Goal: Information Seeking & Learning: Learn about a topic

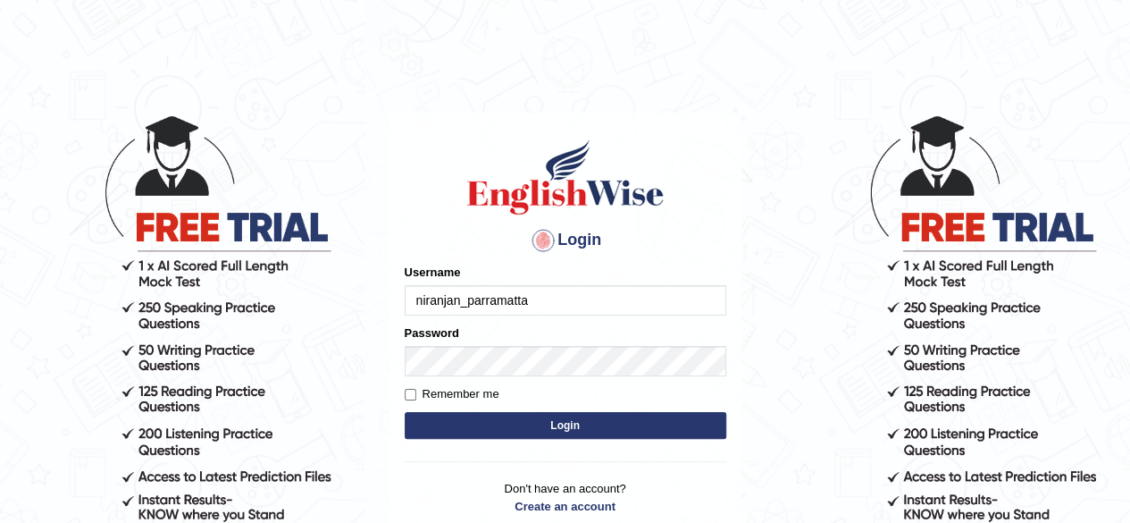
type input "niranjan_parramatta"
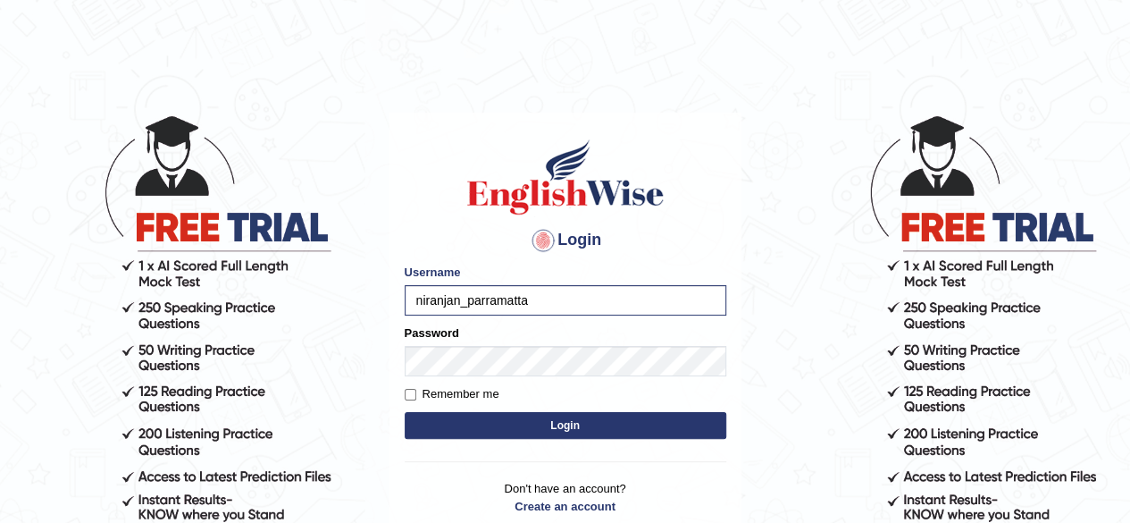
click at [427, 396] on label "Remember me" at bounding box center [452, 394] width 95 height 18
click at [416, 396] on input "Remember me" at bounding box center [411, 395] width 12 height 12
checkbox input "true"
click at [456, 415] on button "Login" at bounding box center [566, 425] width 322 height 27
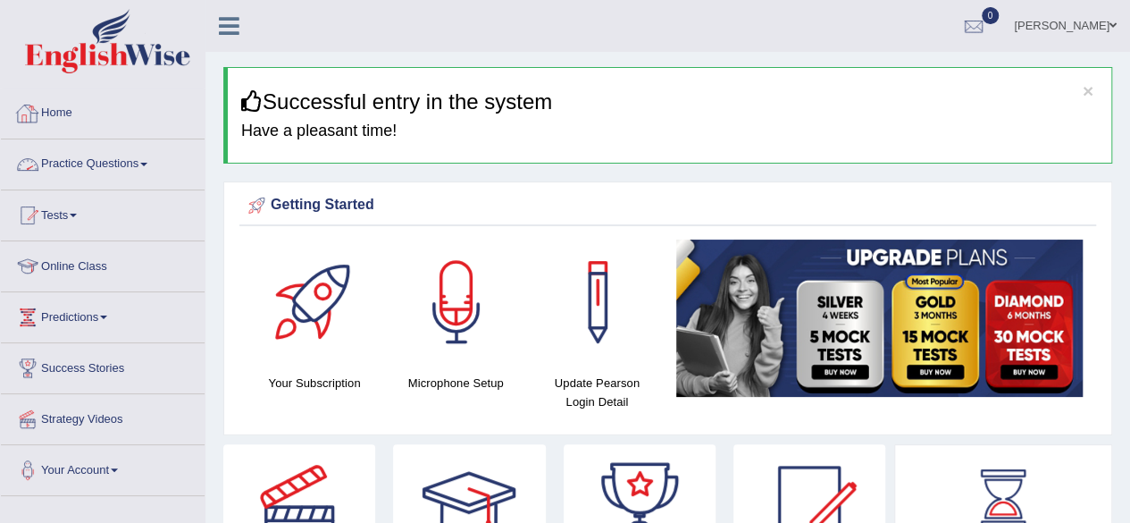
click at [124, 167] on link "Practice Questions" at bounding box center [103, 161] width 204 height 45
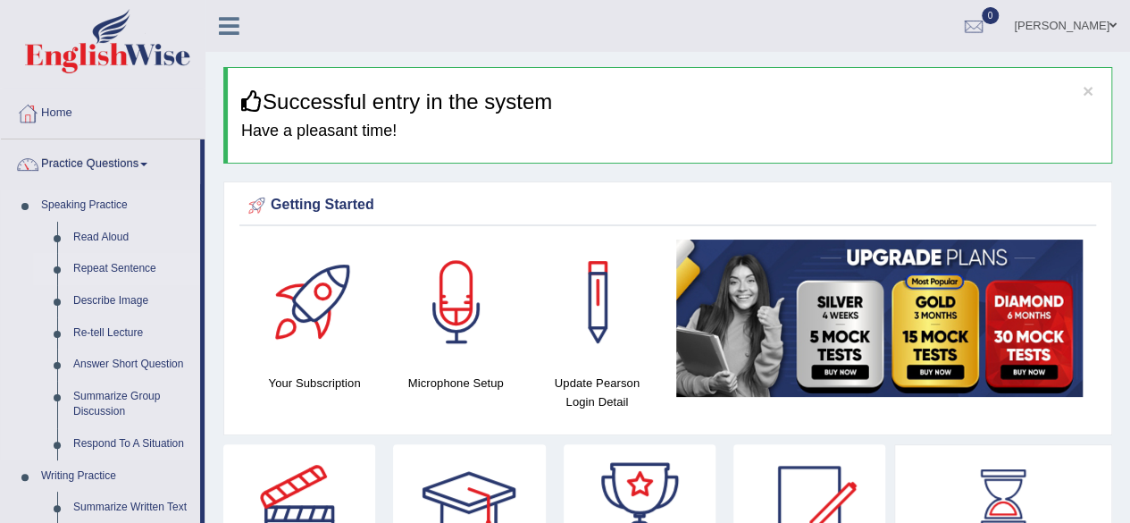
click at [121, 261] on link "Repeat Sentence" at bounding box center [132, 269] width 135 height 32
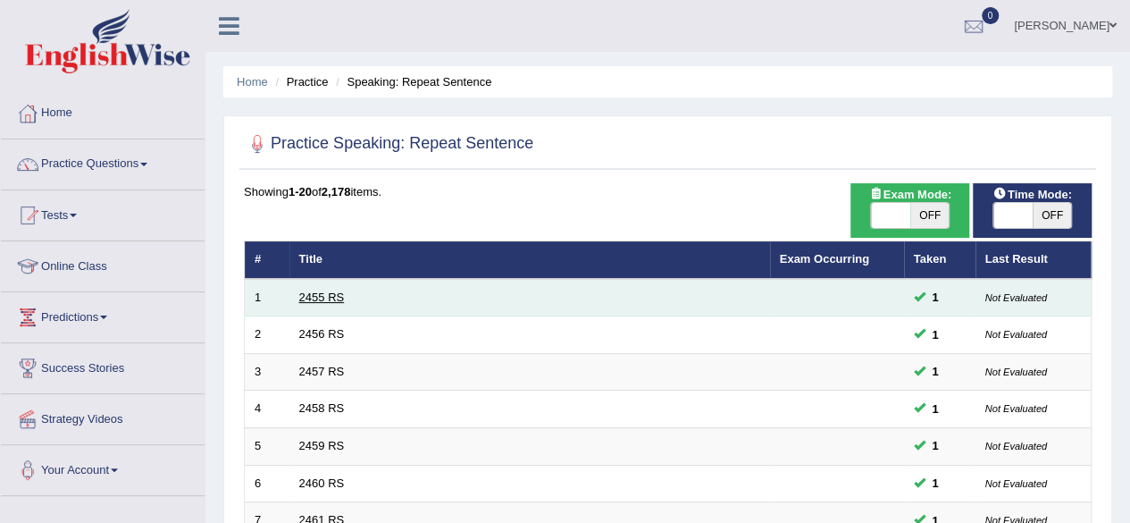
click at [322, 291] on link "2455 RS" at bounding box center [322, 296] width 46 height 13
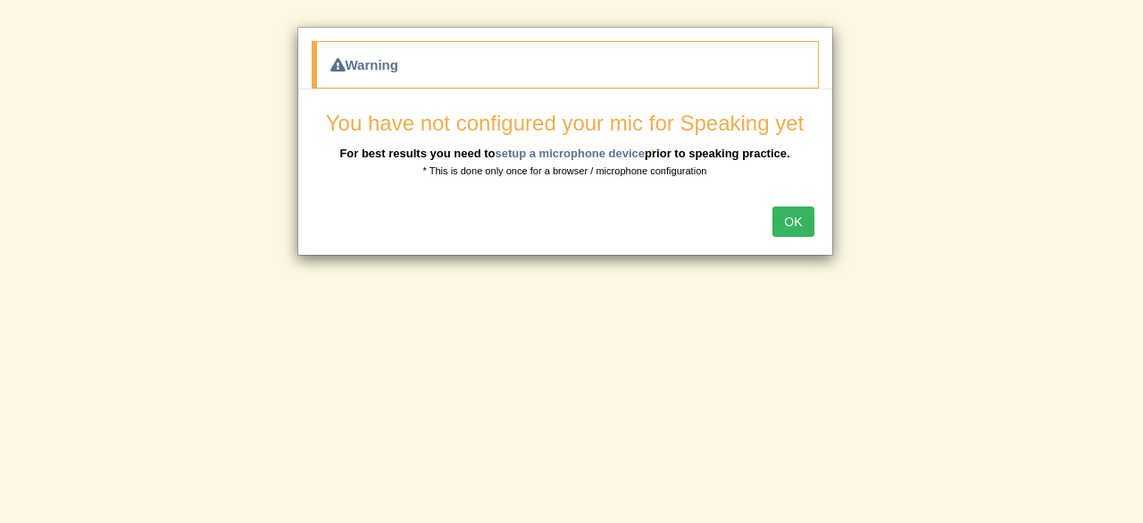
click at [800, 217] on button "OK" at bounding box center [793, 221] width 41 height 30
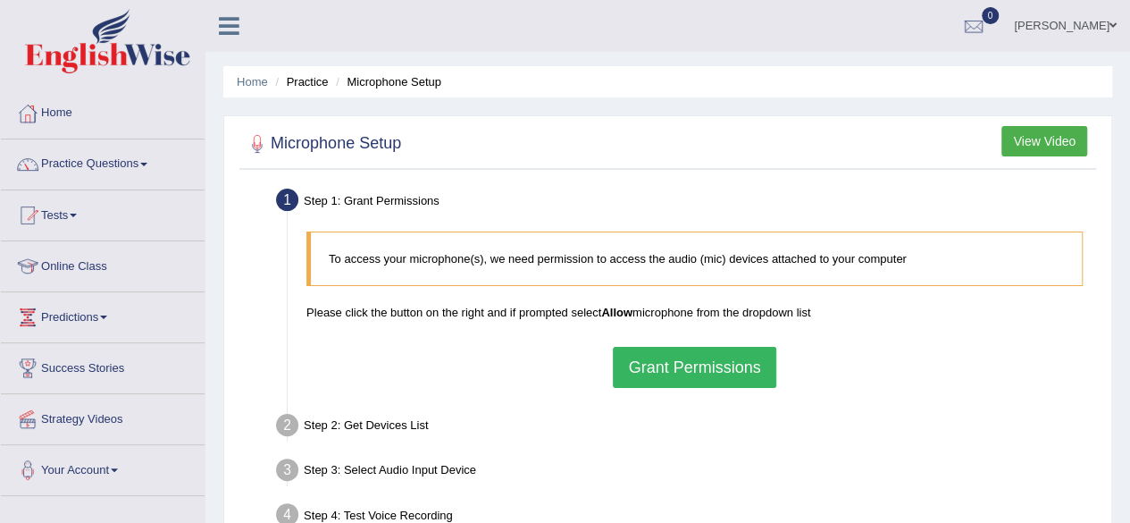
click at [707, 374] on button "Grant Permissions" at bounding box center [694, 367] width 163 height 41
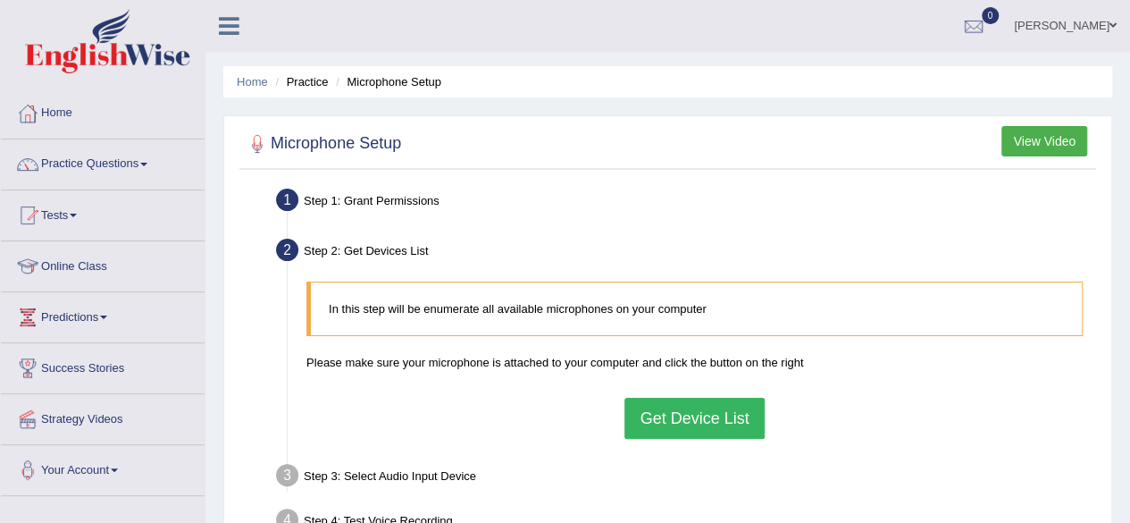
click at [705, 415] on button "Get Device List" at bounding box center [693, 417] width 139 height 41
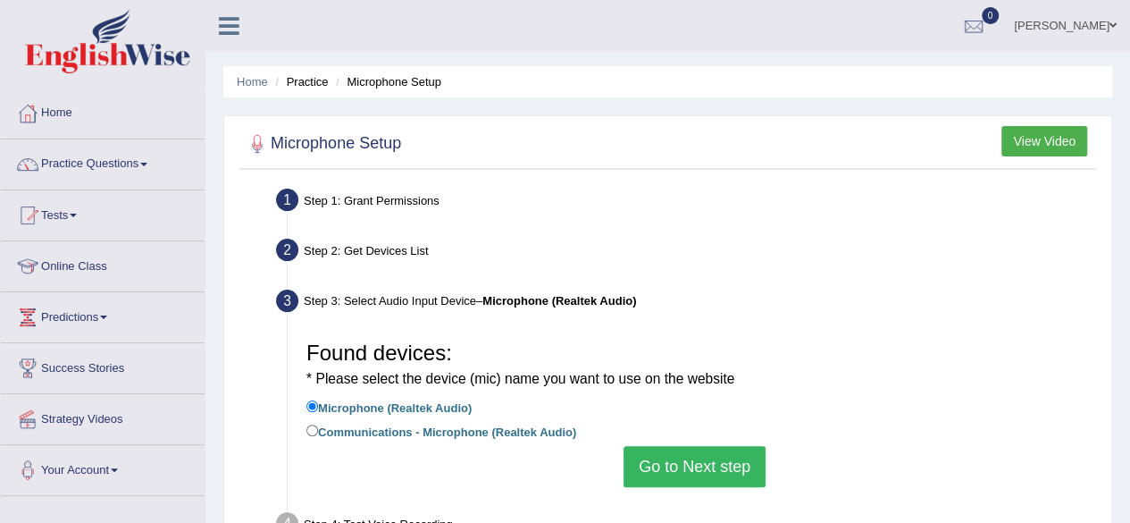
click at [722, 469] on button "Go to Next step" at bounding box center [694, 466] width 142 height 41
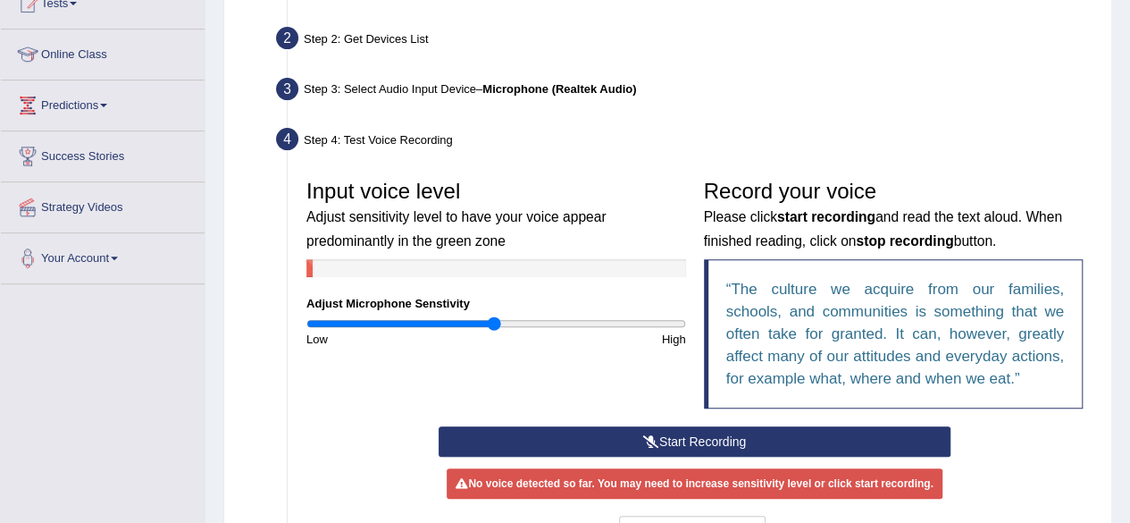
scroll to position [213, 0]
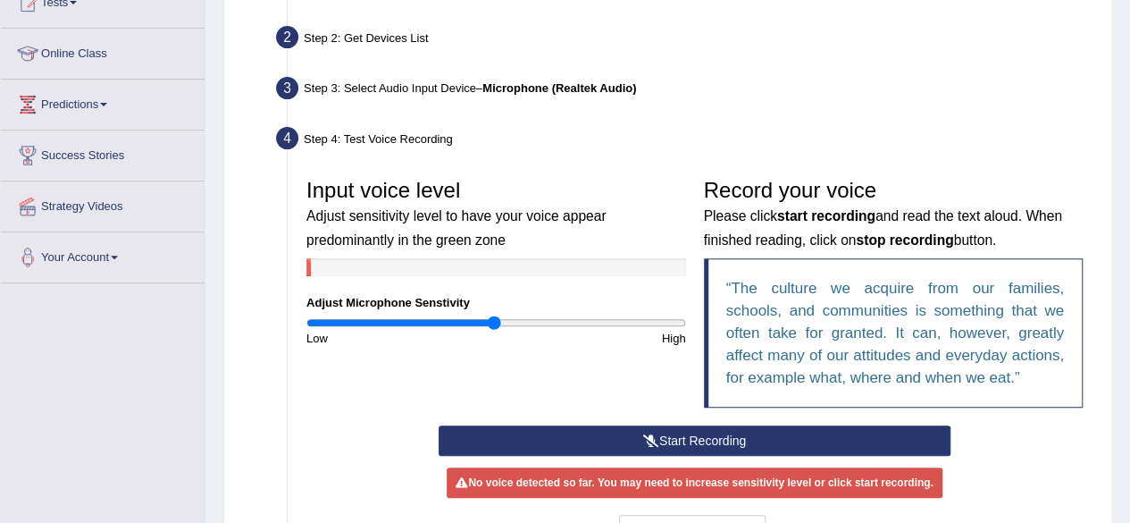
click at [729, 444] on button "Start Recording" at bounding box center [695, 440] width 512 height 30
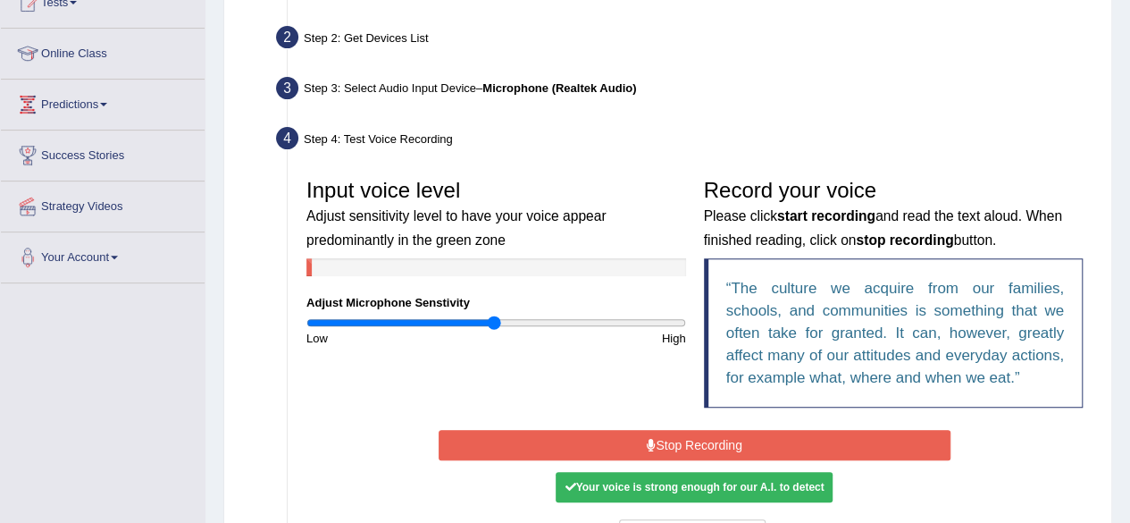
click at [729, 444] on button "Stop Recording" at bounding box center [695, 445] width 512 height 30
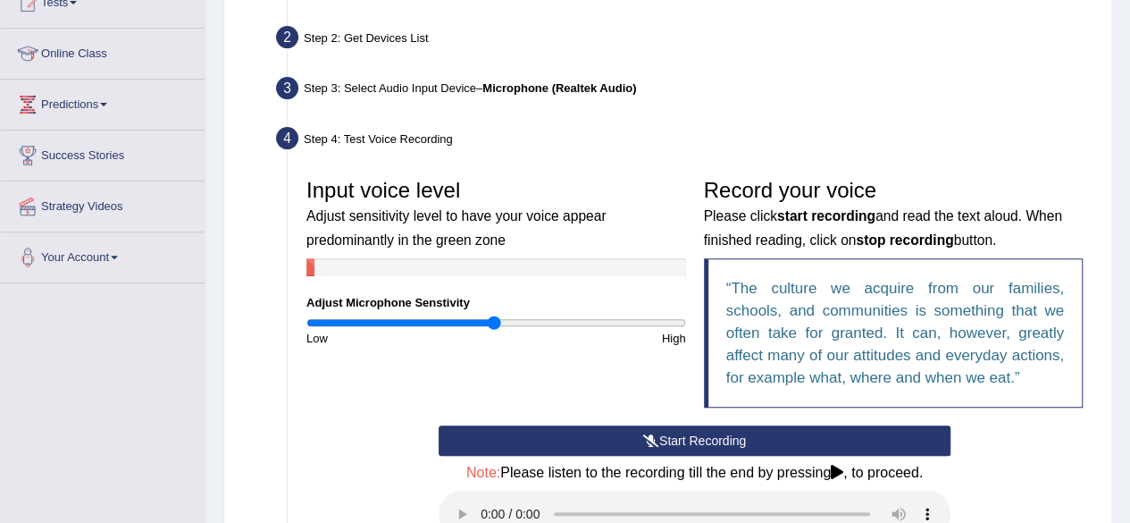
click at [763, 337] on q "The culture we acquire from our families, schools, and communities is something…" at bounding box center [895, 333] width 339 height 106
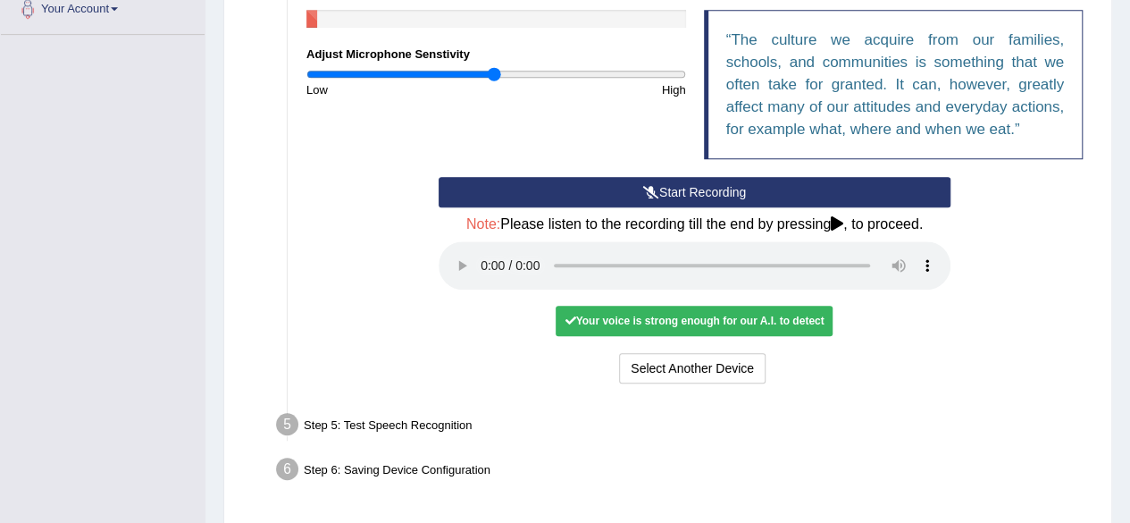
scroll to position [518, 0]
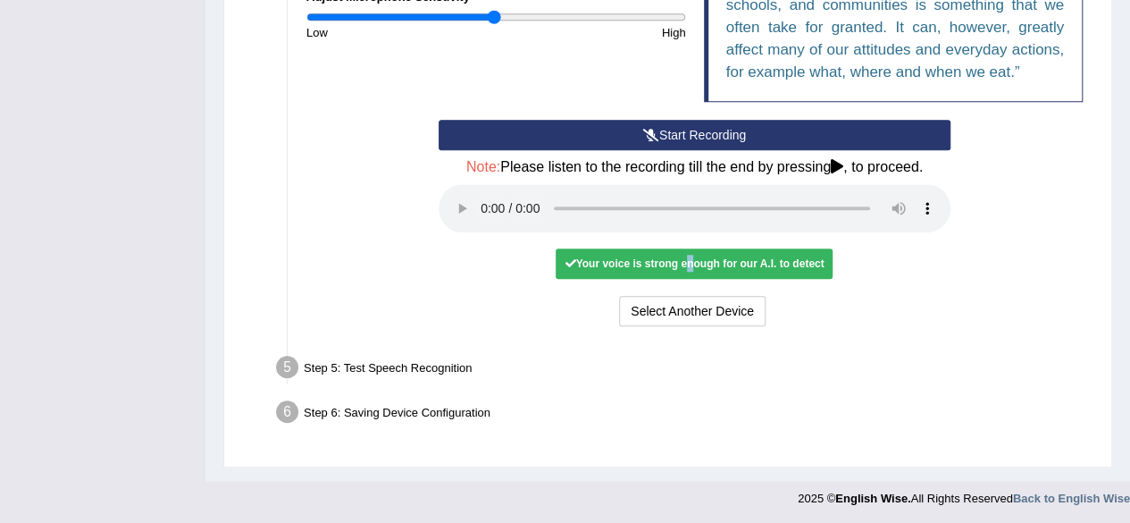
click at [688, 270] on div "Your voice is strong enough for our A.I. to detect" at bounding box center [694, 263] width 277 height 30
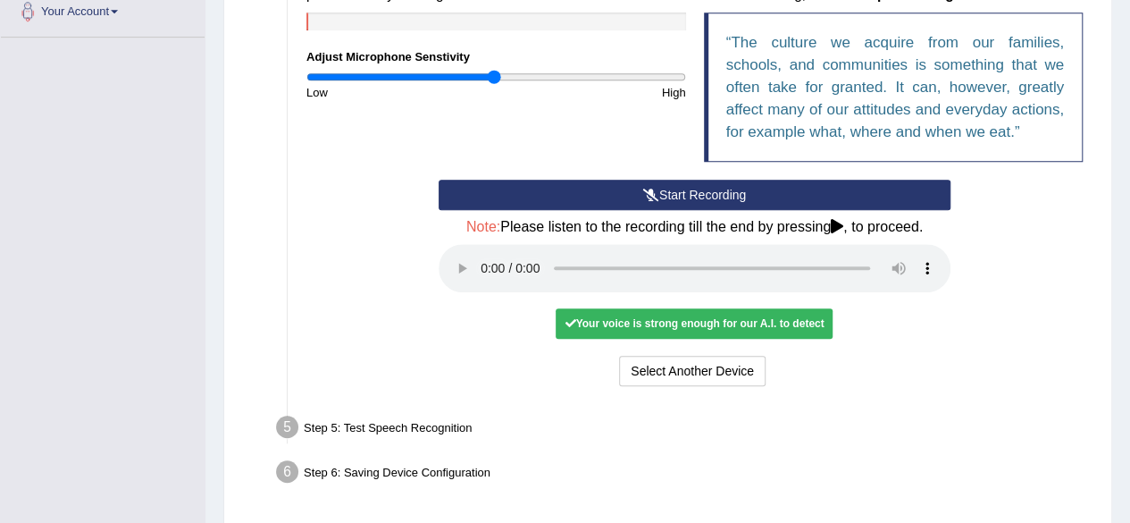
scroll to position [0, 0]
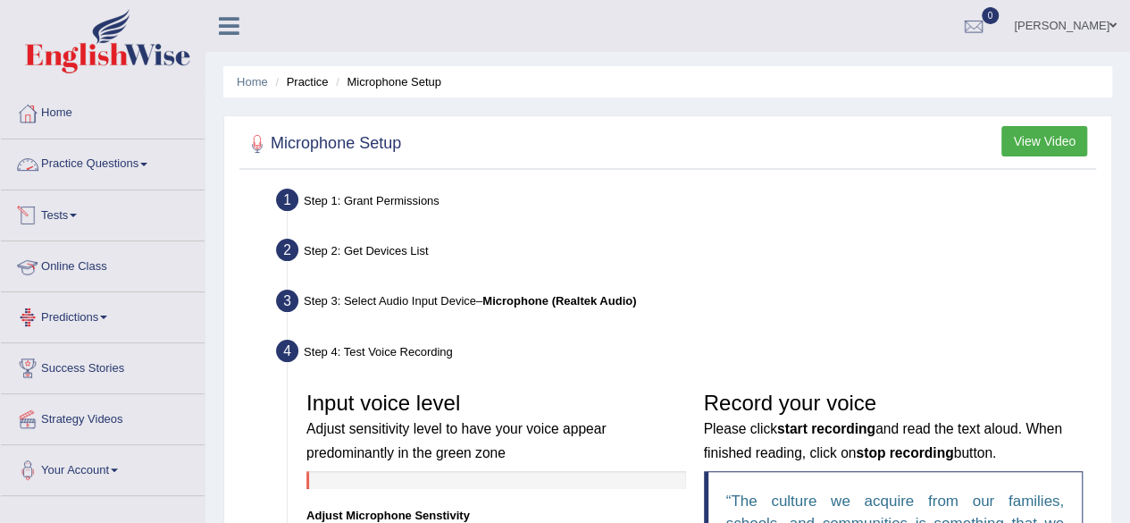
click at [63, 163] on link "Practice Questions" at bounding box center [103, 161] width 204 height 45
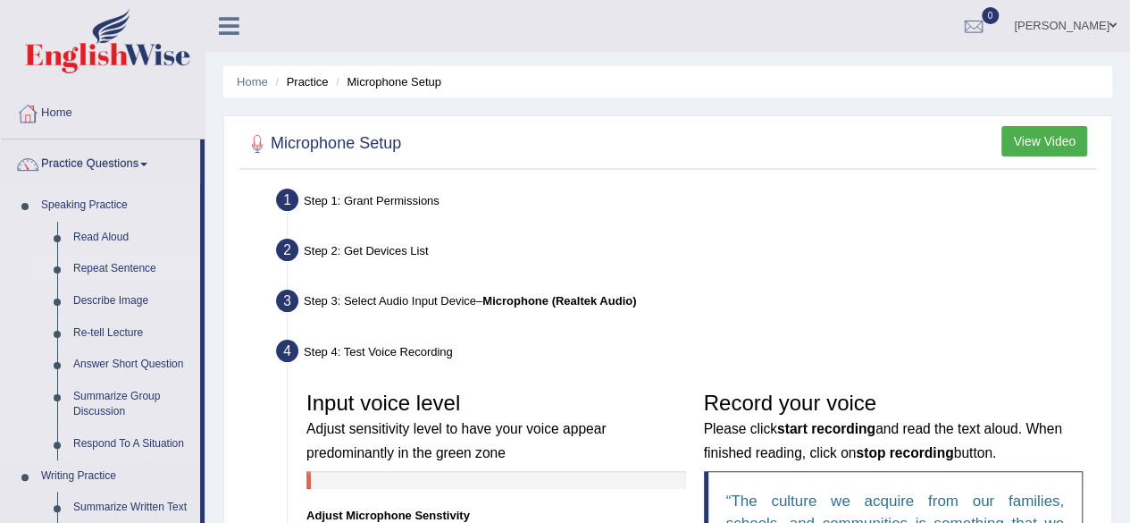
click at [116, 267] on link "Repeat Sentence" at bounding box center [132, 269] width 135 height 32
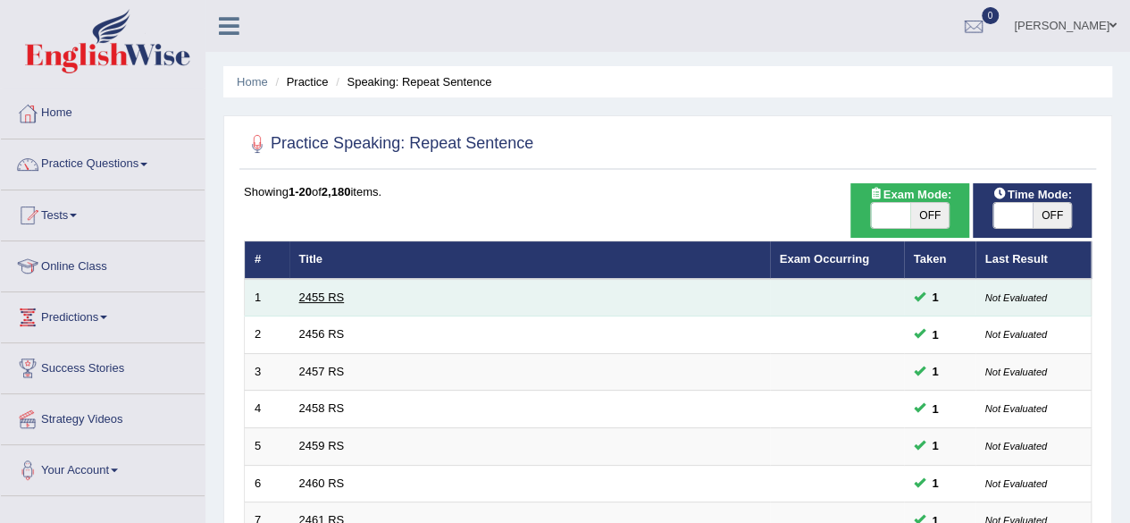
click at [313, 297] on link "2455 RS" at bounding box center [322, 296] width 46 height 13
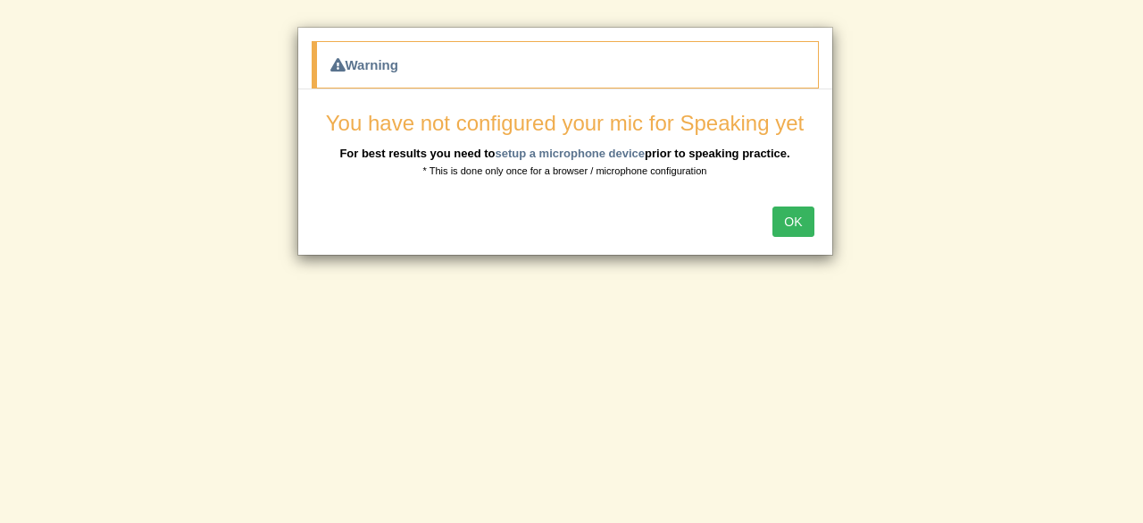
click at [799, 220] on button "OK" at bounding box center [793, 221] width 41 height 30
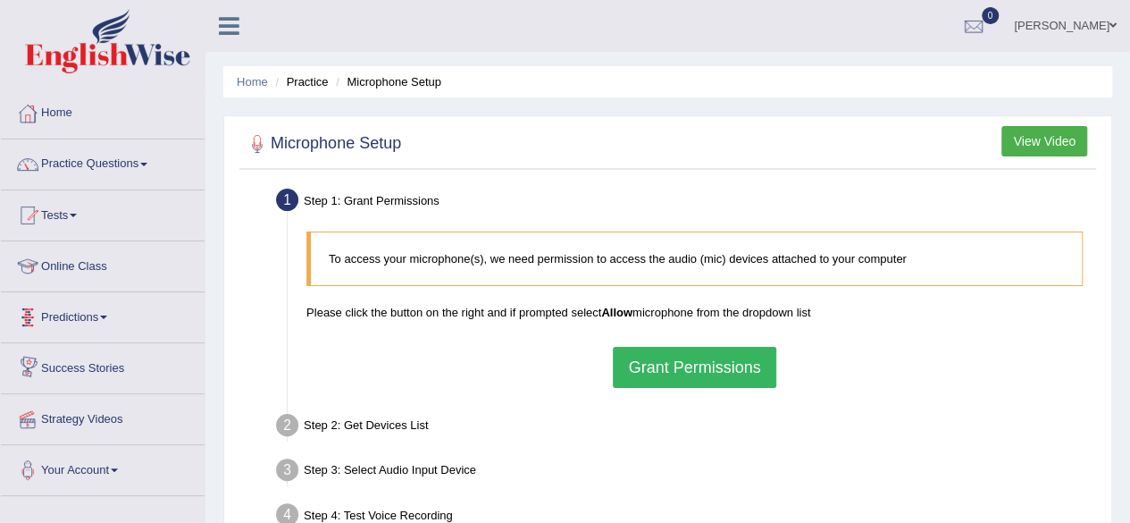
scroll to position [38, 0]
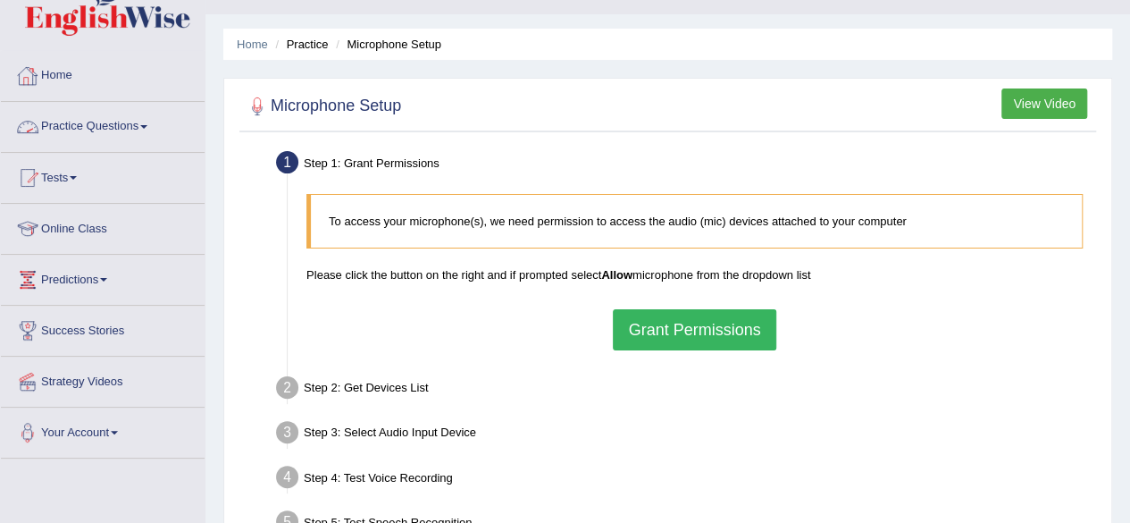
click at [86, 116] on link "Practice Questions" at bounding box center [103, 124] width 204 height 45
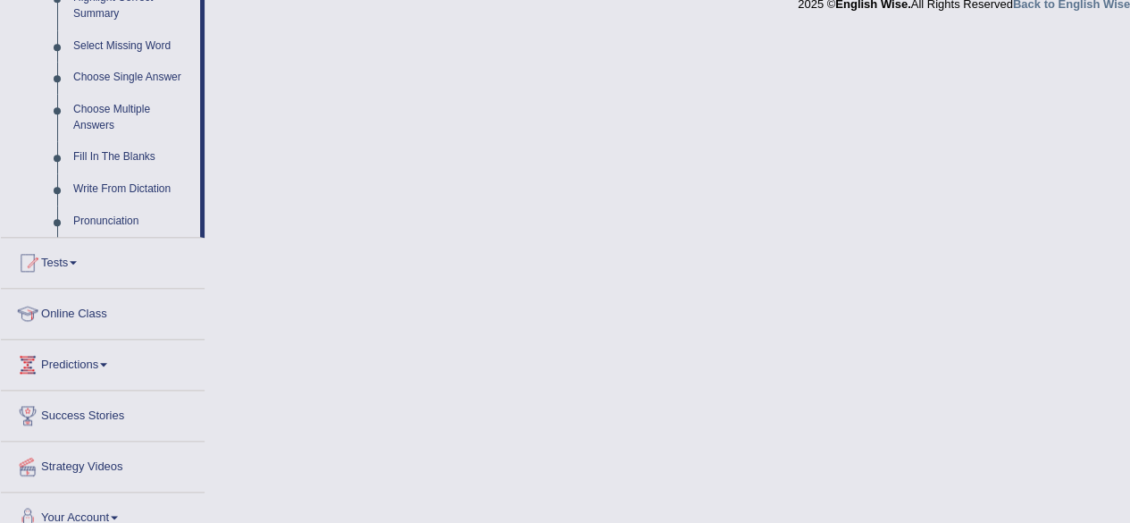
scroll to position [908, 0]
click at [130, 158] on link "Fill In The Blanks" at bounding box center [132, 155] width 135 height 32
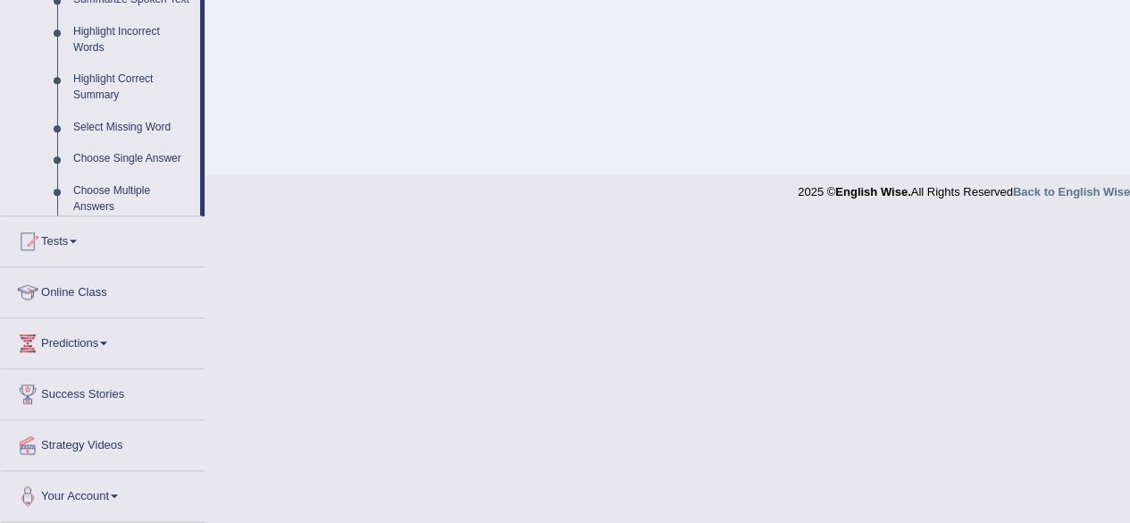
scroll to position [654, 0]
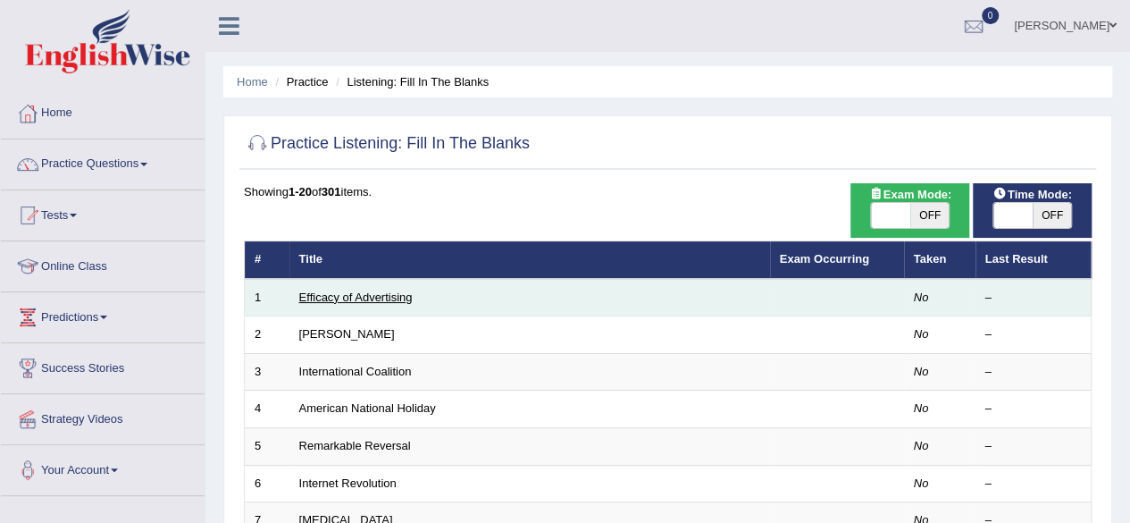
click at [341, 291] on link "Efficacy of Advertising" at bounding box center [355, 296] width 113 height 13
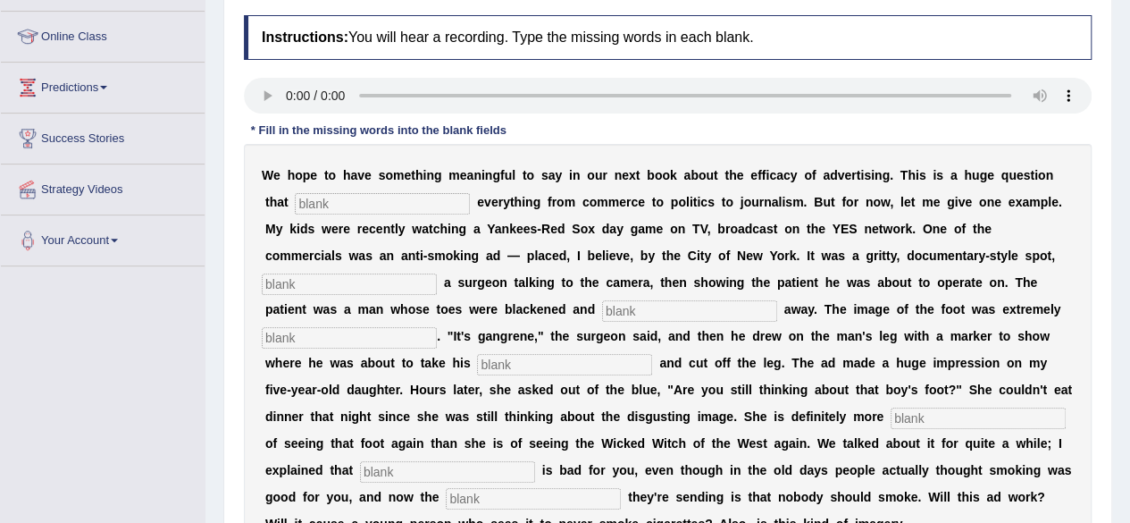
scroll to position [230, 0]
click at [348, 192] on input "text" at bounding box center [382, 202] width 175 height 21
type input "impacts"
click at [355, 281] on input "text" at bounding box center [349, 282] width 175 height 21
type input "featuring"
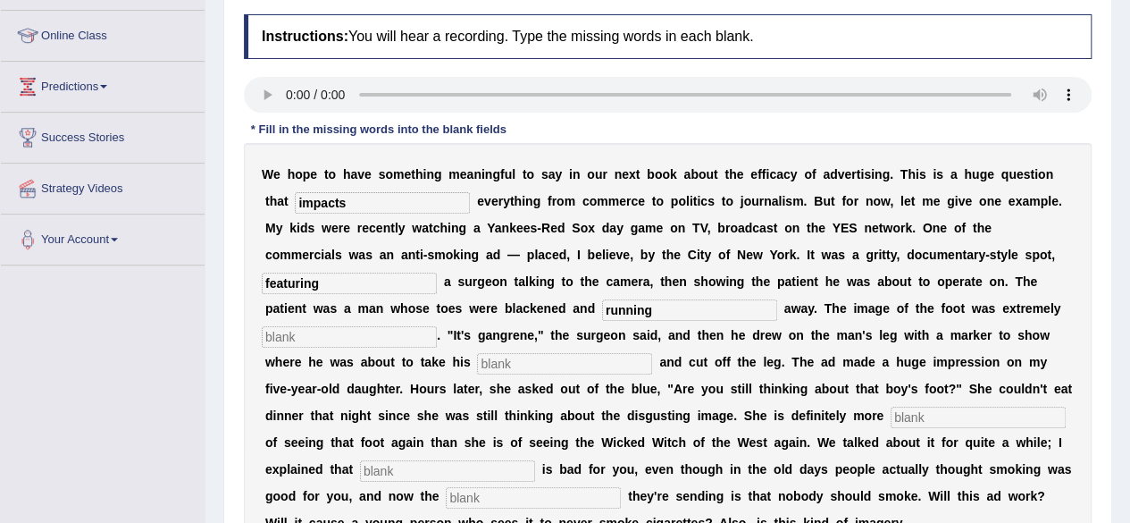
type input "running"
type input "disgusting"
click at [559, 364] on input "text" at bounding box center [564, 363] width 175 height 21
type input "k"
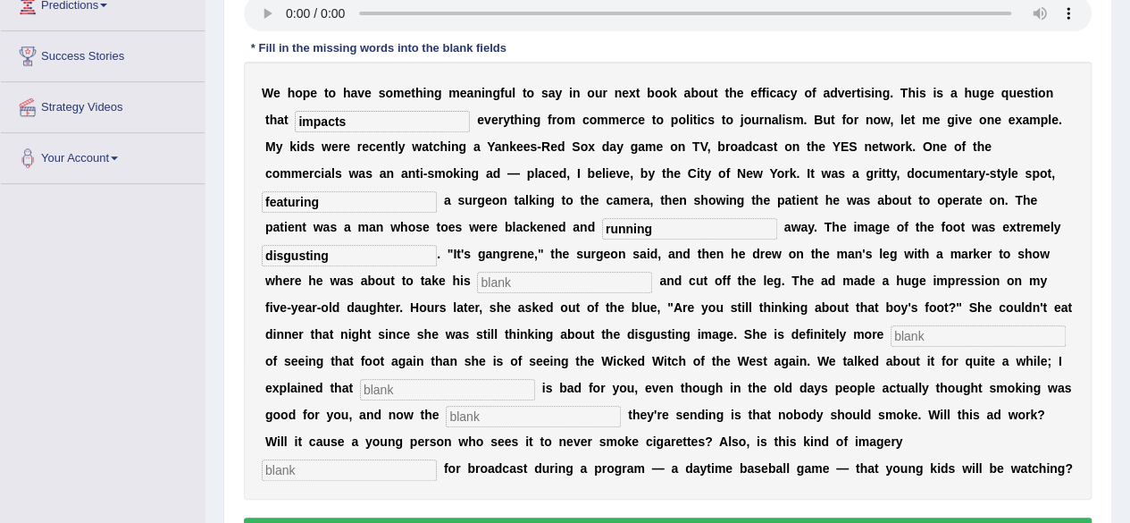
scroll to position [313, 0]
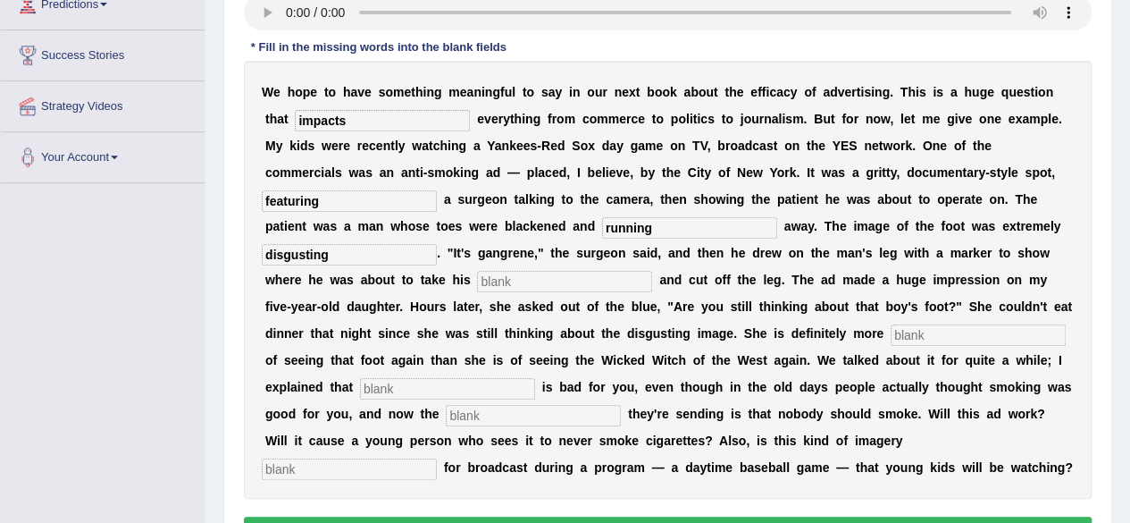
click at [946, 342] on input "text" at bounding box center [978, 334] width 175 height 21
click at [604, 274] on input "text" at bounding box center [564, 281] width 175 height 21
type input "axe"
click at [950, 339] on input "text" at bounding box center [978, 334] width 175 height 21
type input "scared"
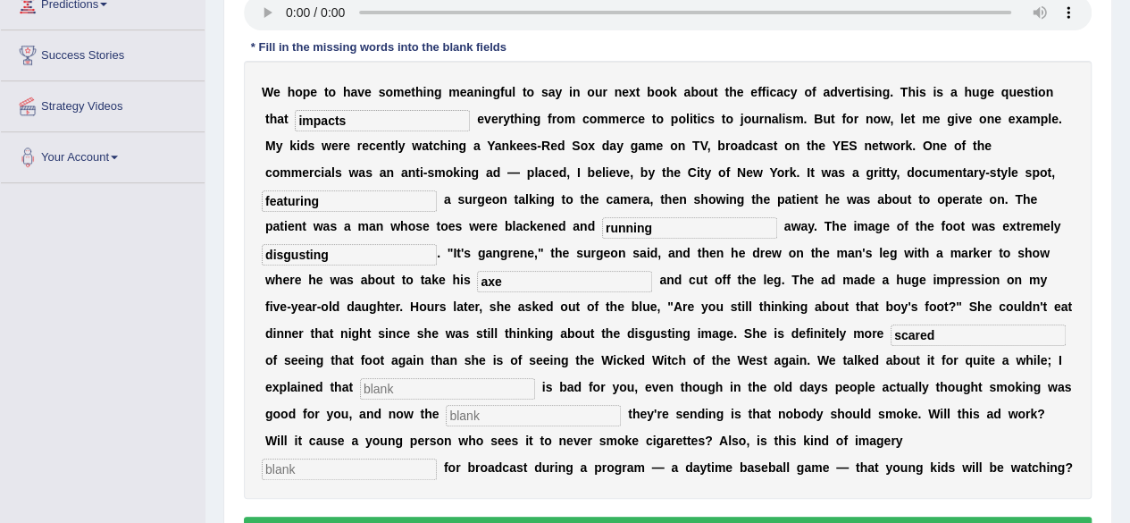
click at [432, 383] on input "text" at bounding box center [447, 388] width 175 height 21
type input "smoking"
type input "message"
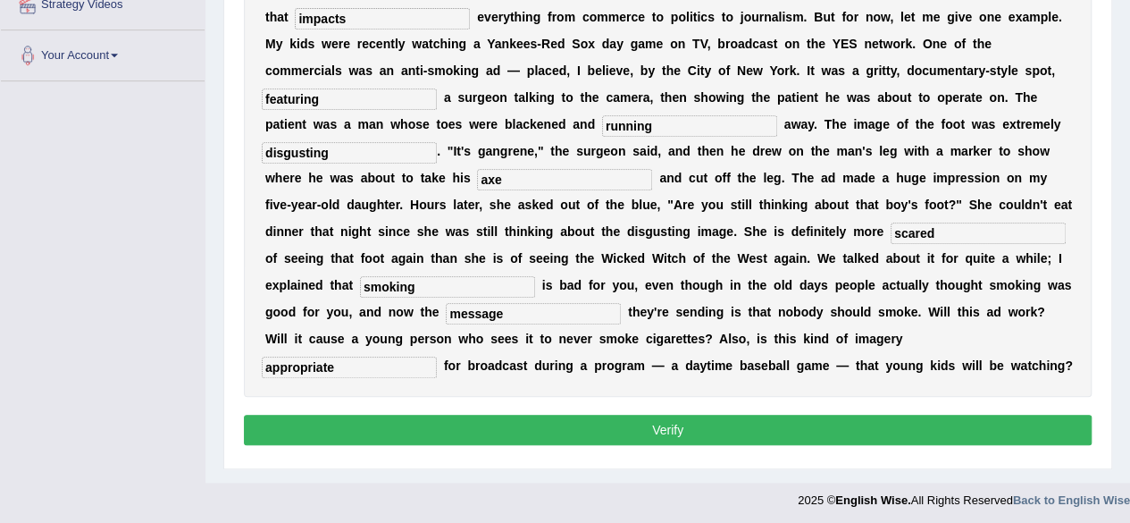
scroll to position [416, 0]
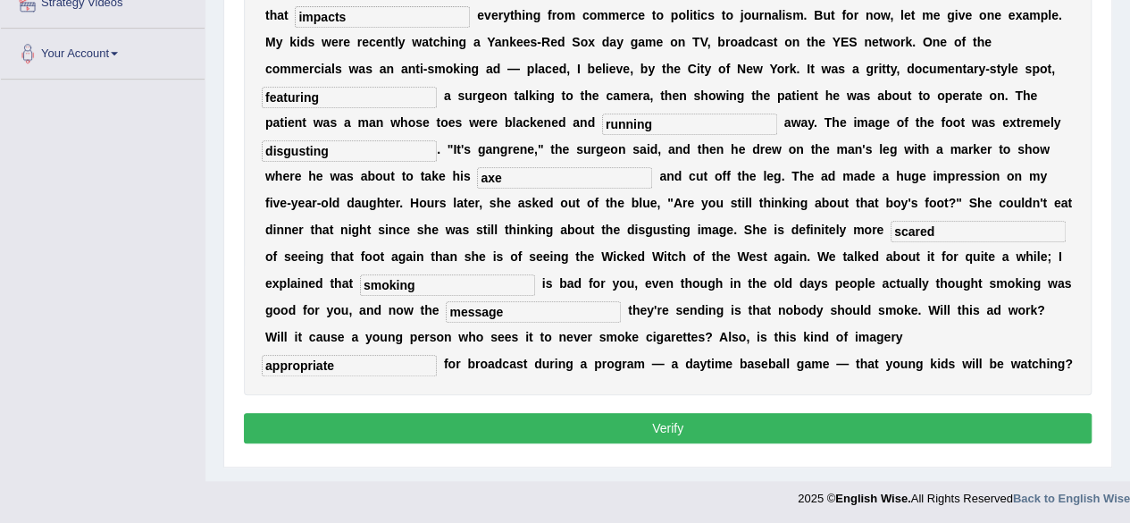
type input "appropriate"
click at [619, 425] on button "Verify" at bounding box center [668, 428] width 848 height 30
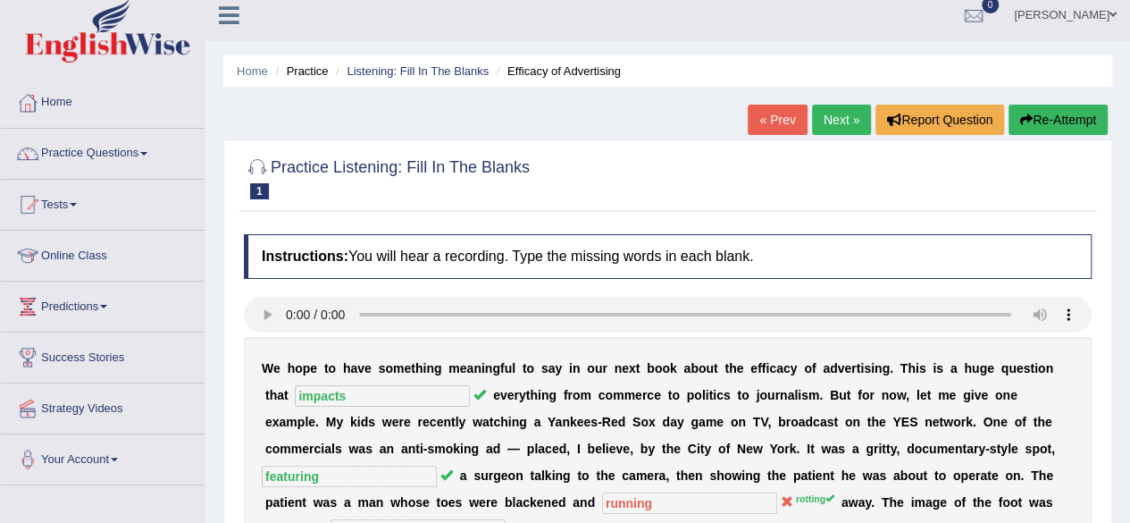
scroll to position [0, 0]
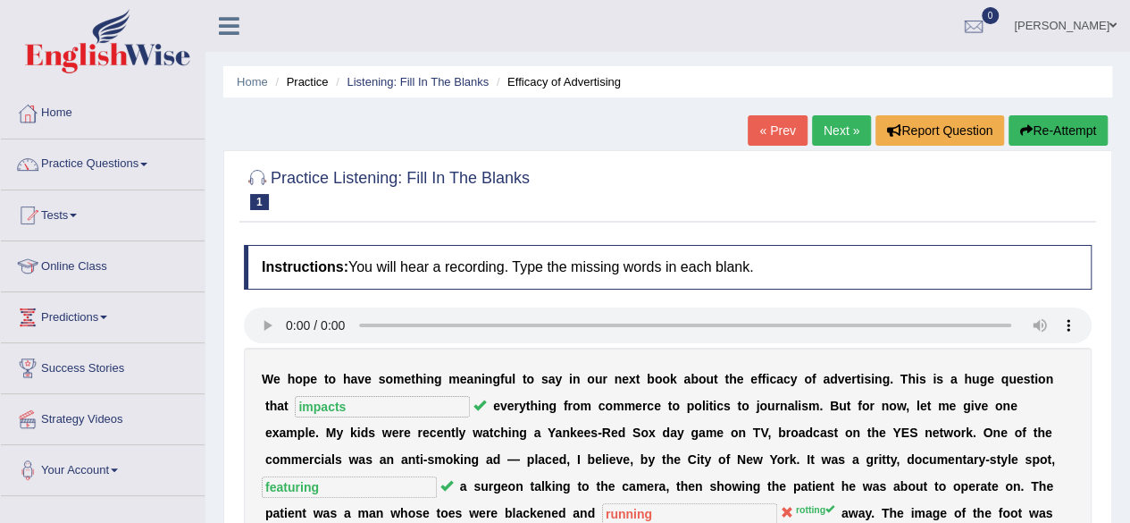
click at [834, 131] on link "Next »" at bounding box center [841, 130] width 59 height 30
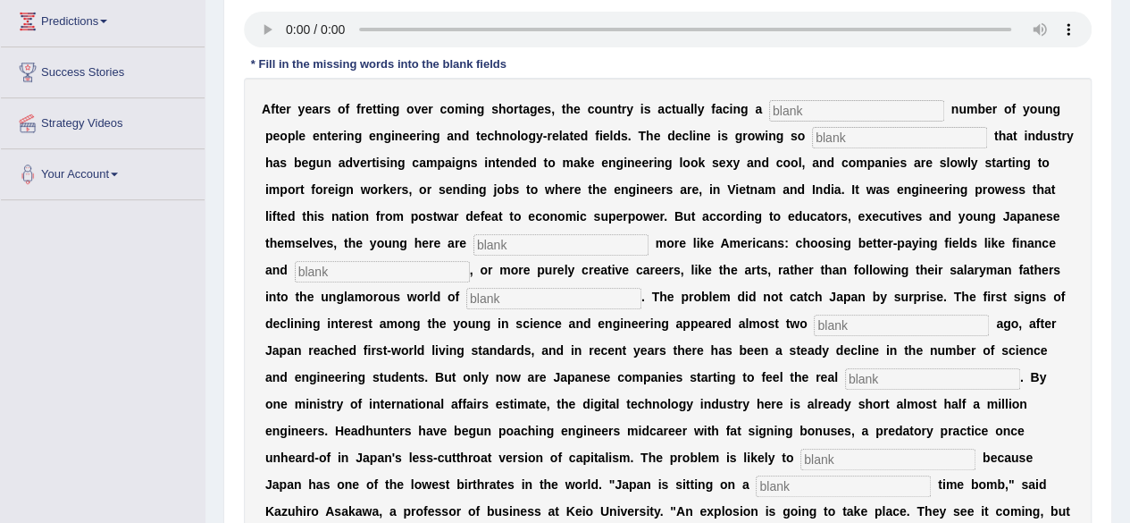
scroll to position [280, 0]
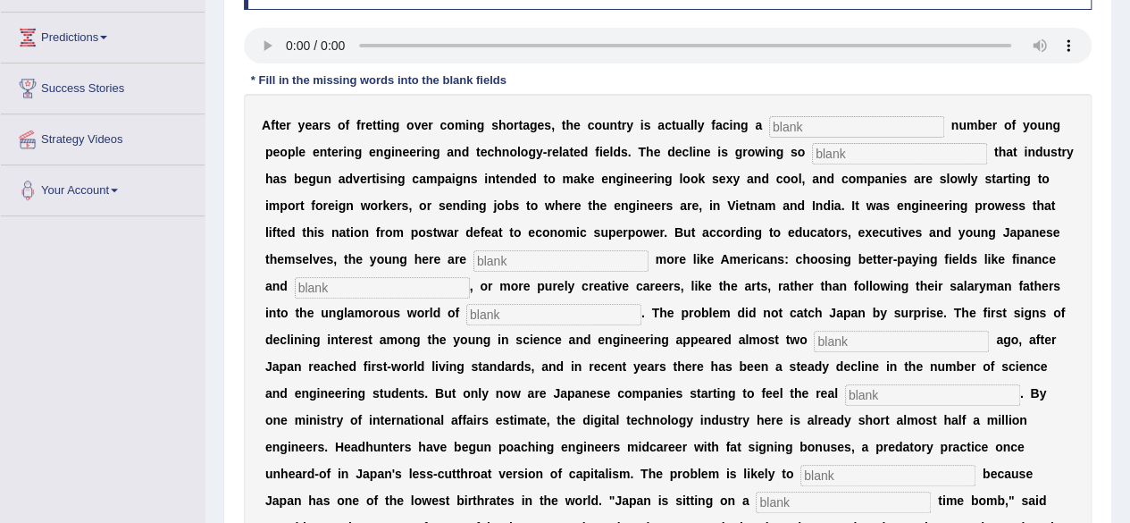
click at [856, 119] on input "text" at bounding box center [856, 126] width 175 height 21
click at [872, 128] on input "d" at bounding box center [856, 126] width 175 height 21
type input "dwingling"
type input "drastic"
click at [553, 265] on input "text" at bounding box center [560, 260] width 175 height 21
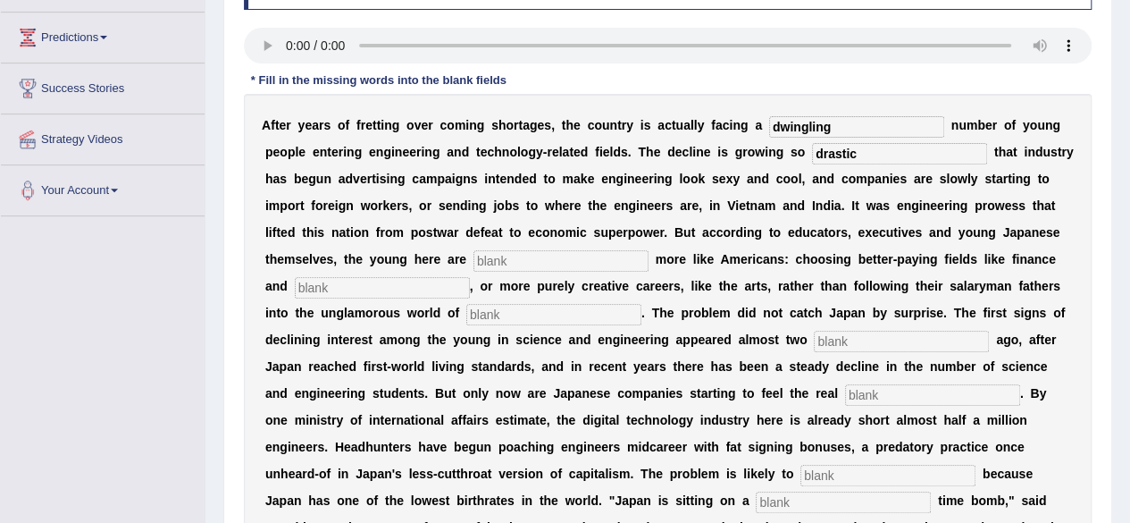
click at [553, 265] on input "text" at bounding box center [560, 260] width 175 height 21
type input "behaving"
type input "medicine"
type input "manufacturing"
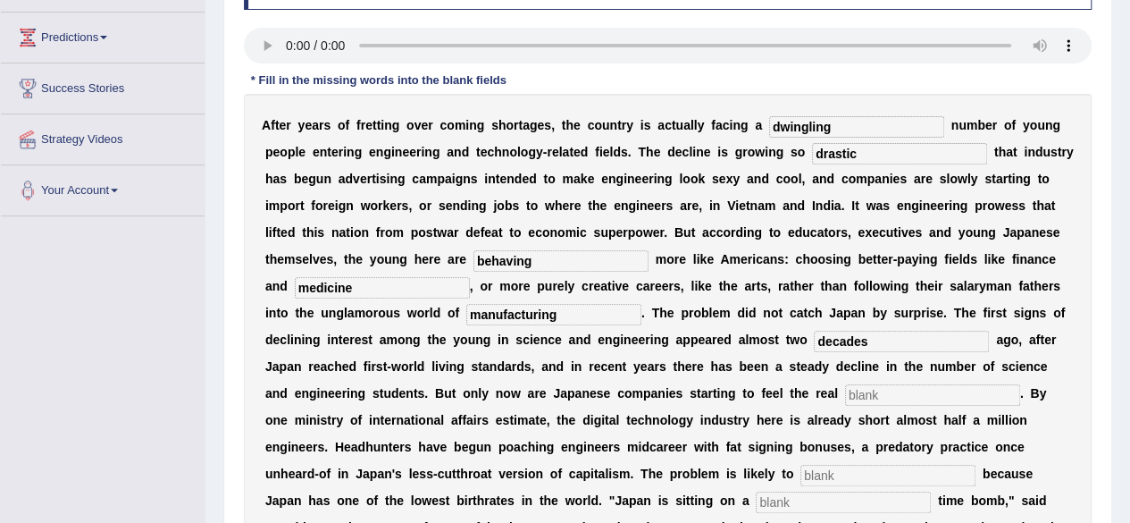
type input "decades"
type input "pinch"
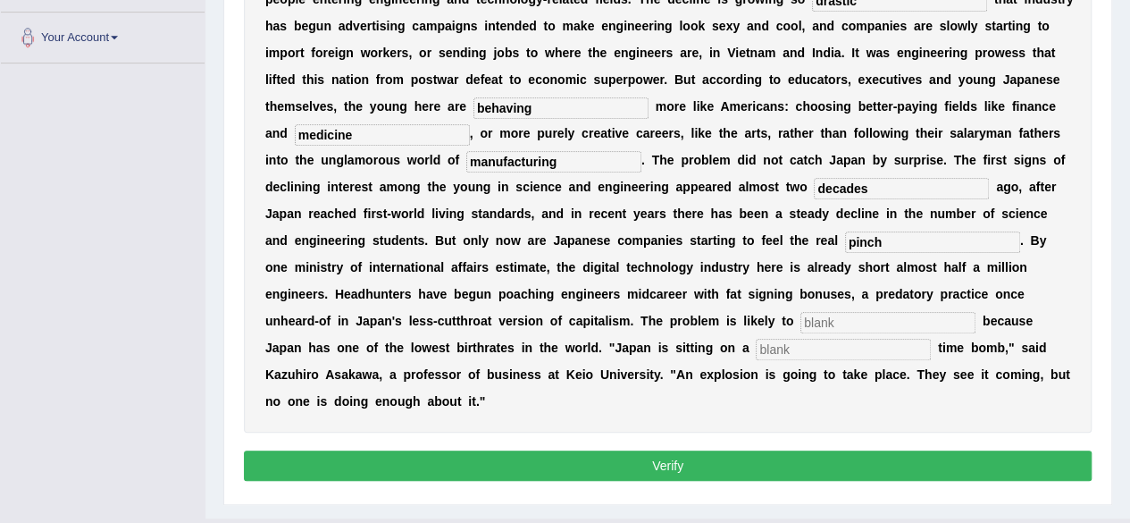
scroll to position [439, 0]
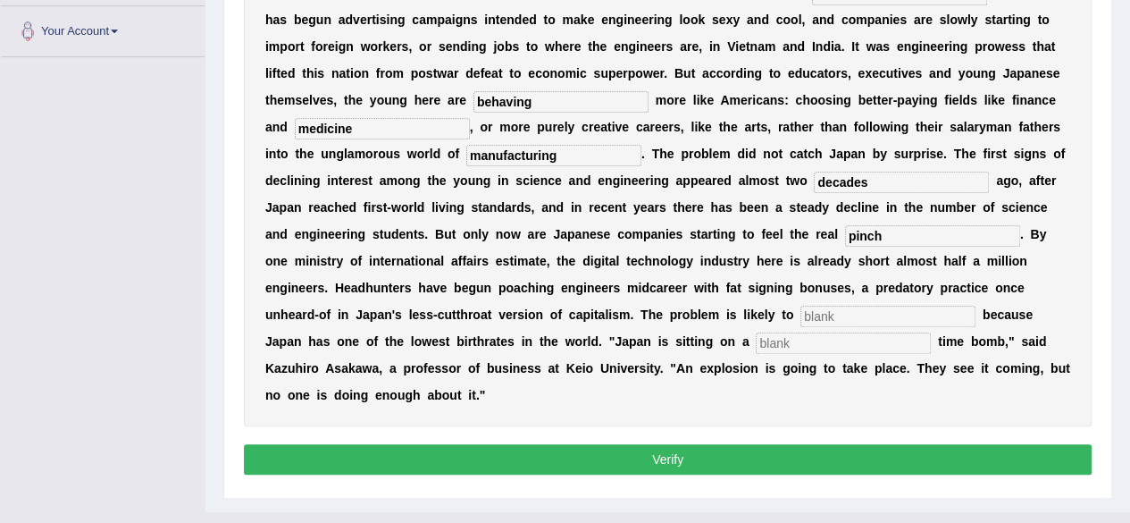
click at [890, 320] on input "text" at bounding box center [887, 315] width 175 height 21
type input "worsen"
type input "demographic"
click at [696, 465] on button "Verify" at bounding box center [668, 459] width 848 height 30
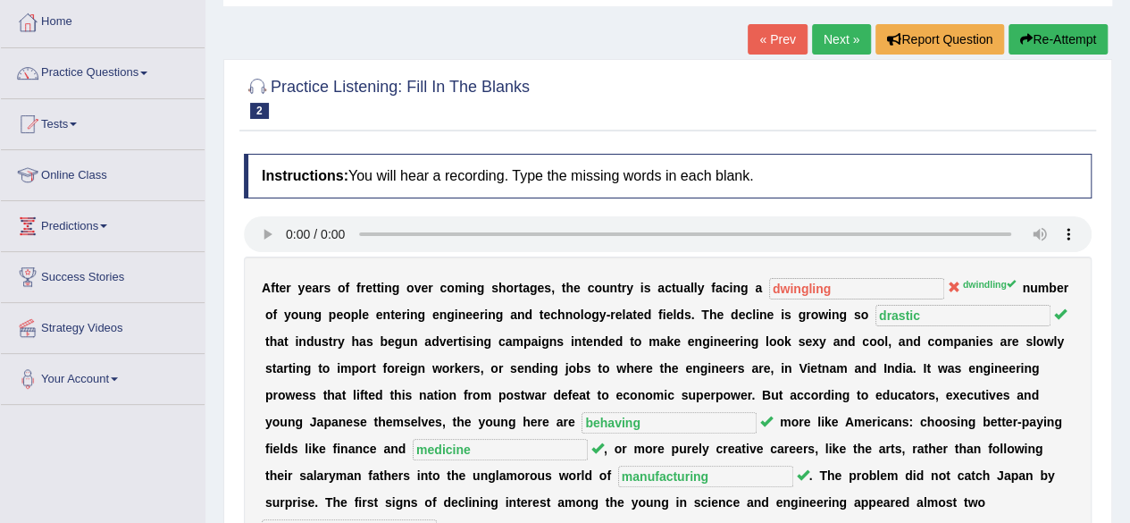
scroll to position [91, 0]
click at [92, 225] on link "Predictions" at bounding box center [103, 223] width 204 height 45
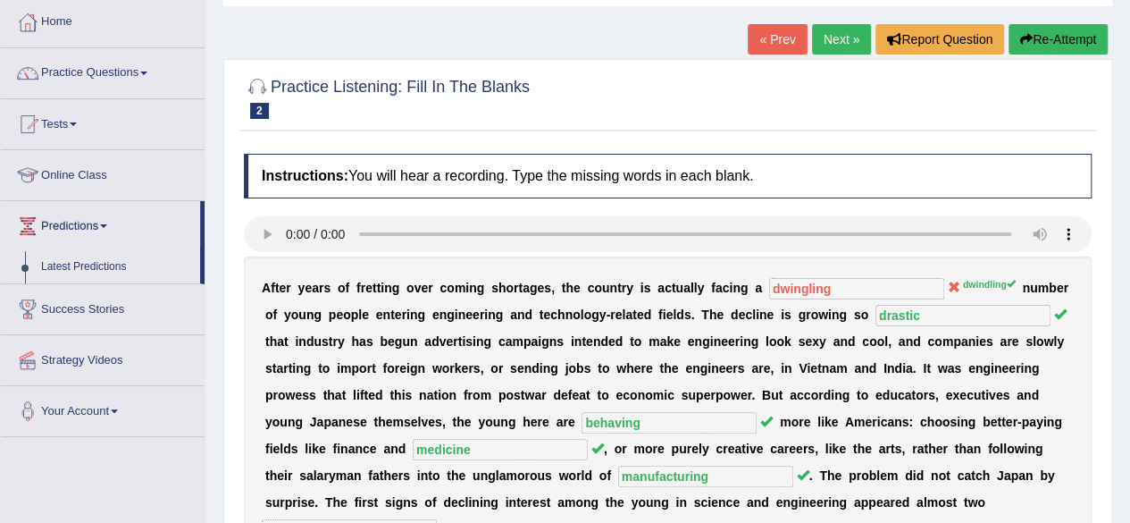
click at [92, 225] on link "Predictions" at bounding box center [100, 223] width 199 height 45
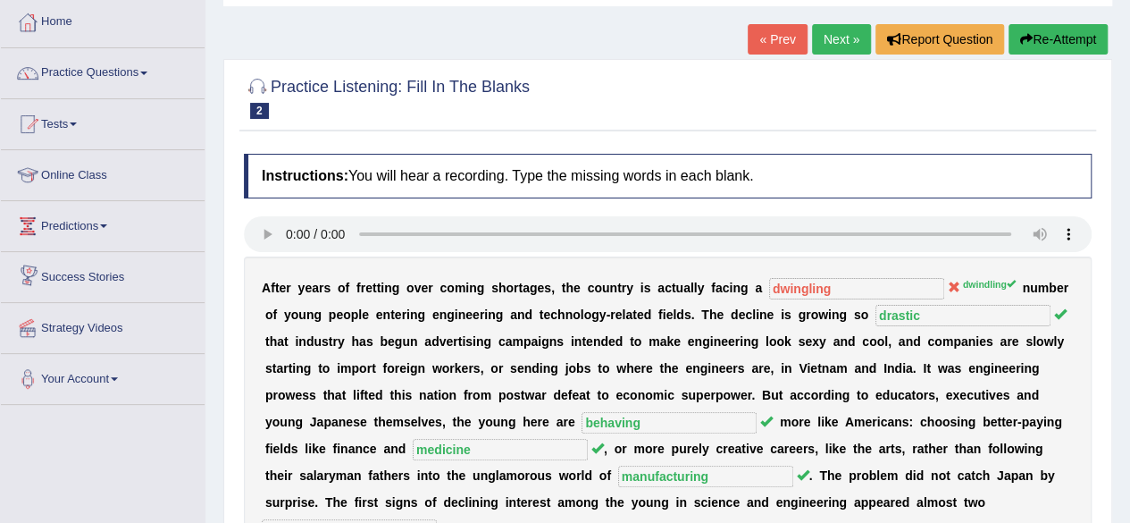
scroll to position [102, 0]
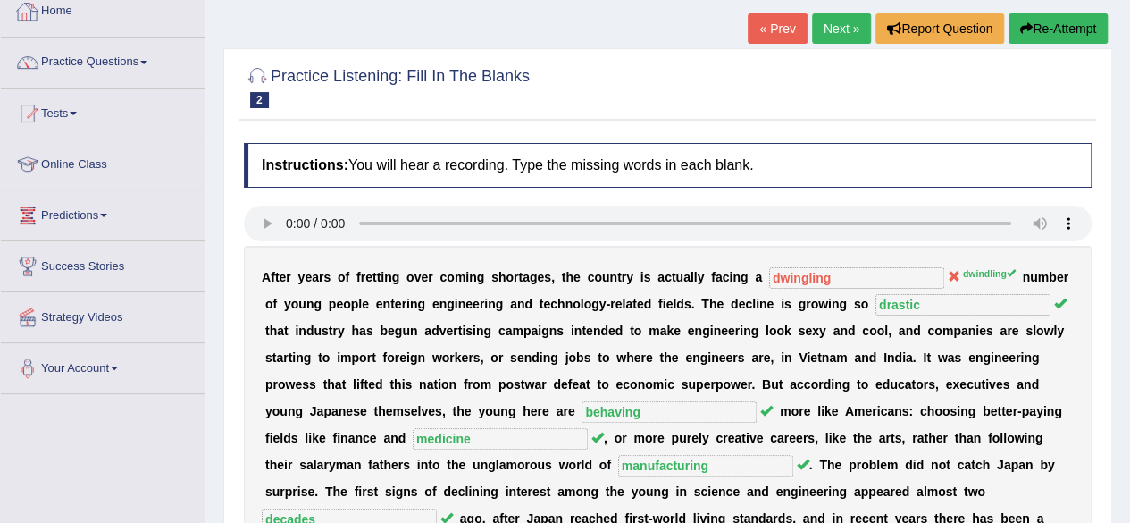
click at [71, 8] on link "Home" at bounding box center [103, 9] width 204 height 45
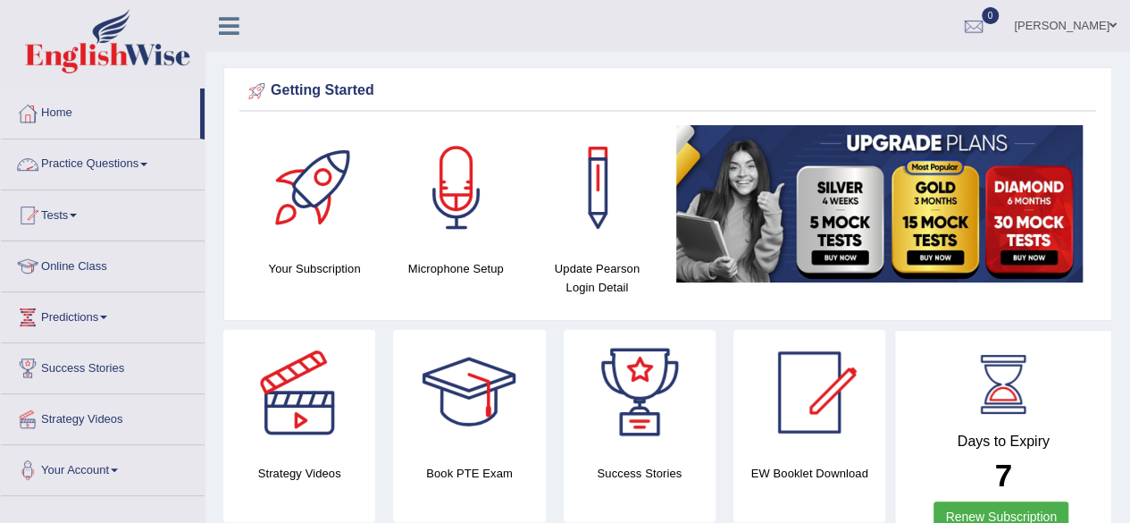
click at [104, 164] on link "Practice Questions" at bounding box center [103, 161] width 204 height 45
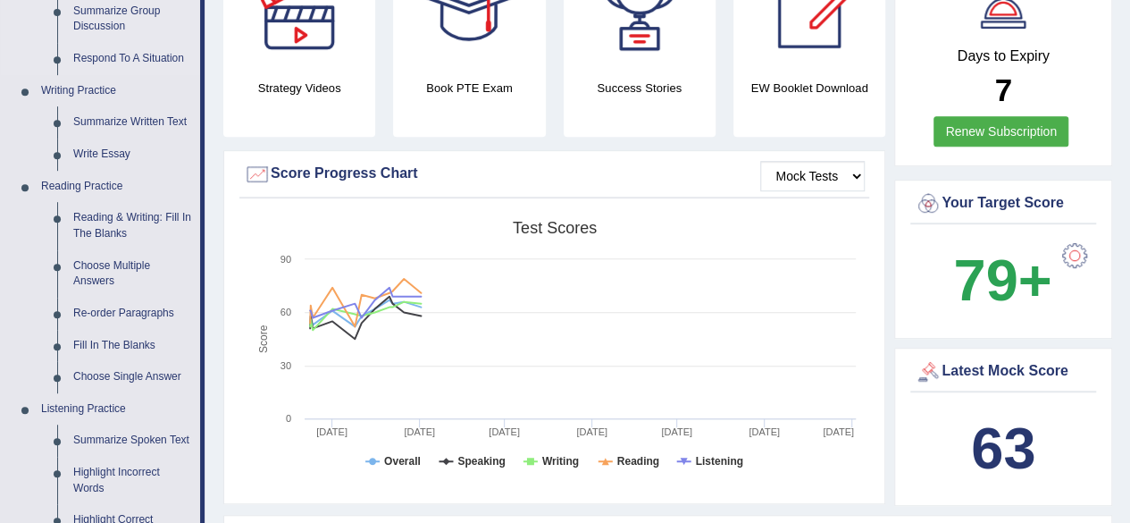
scroll to position [414, 0]
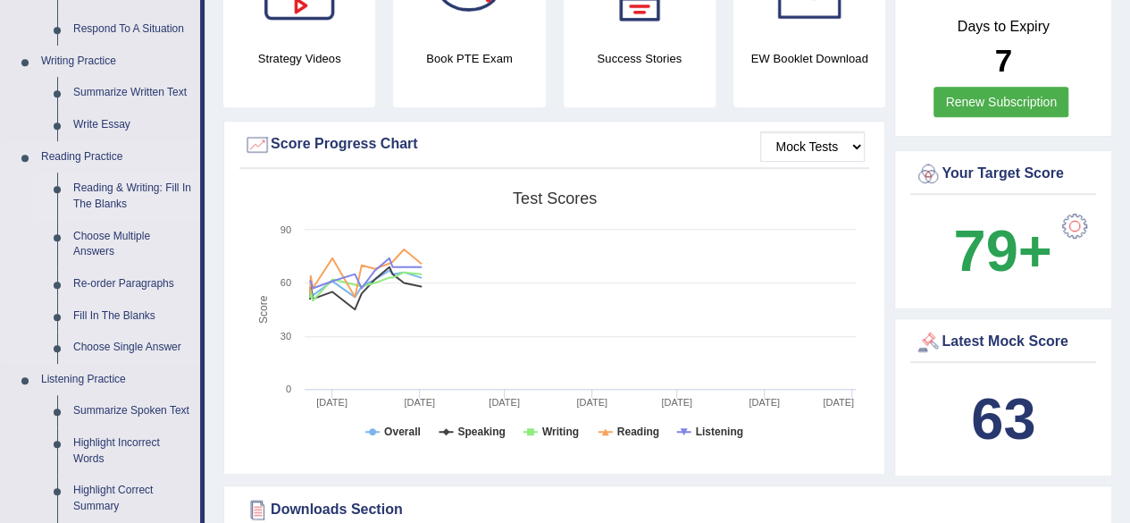
click at [109, 197] on link "Reading & Writing: Fill In The Blanks" at bounding box center [132, 195] width 135 height 47
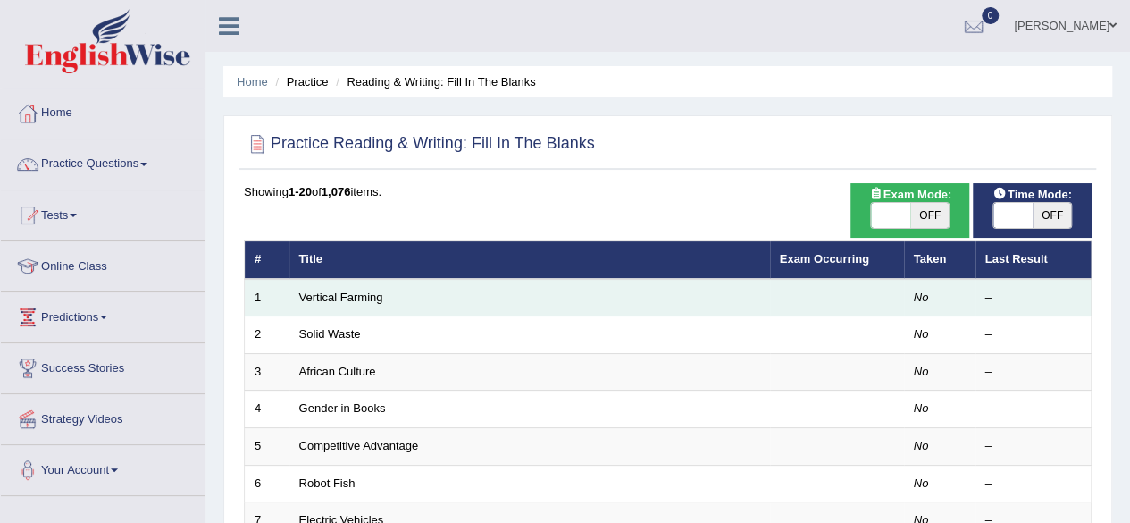
click at [568, 295] on td "Vertical Farming" at bounding box center [529, 298] width 481 height 38
click at [362, 296] on link "Vertical Farming" at bounding box center [341, 296] width 84 height 13
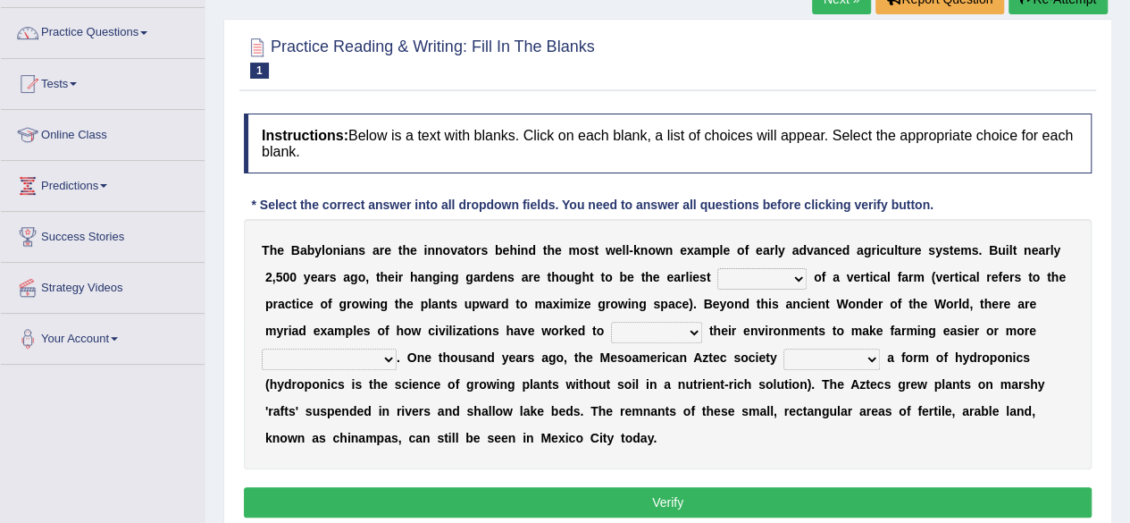
scroll to position [257, 0]
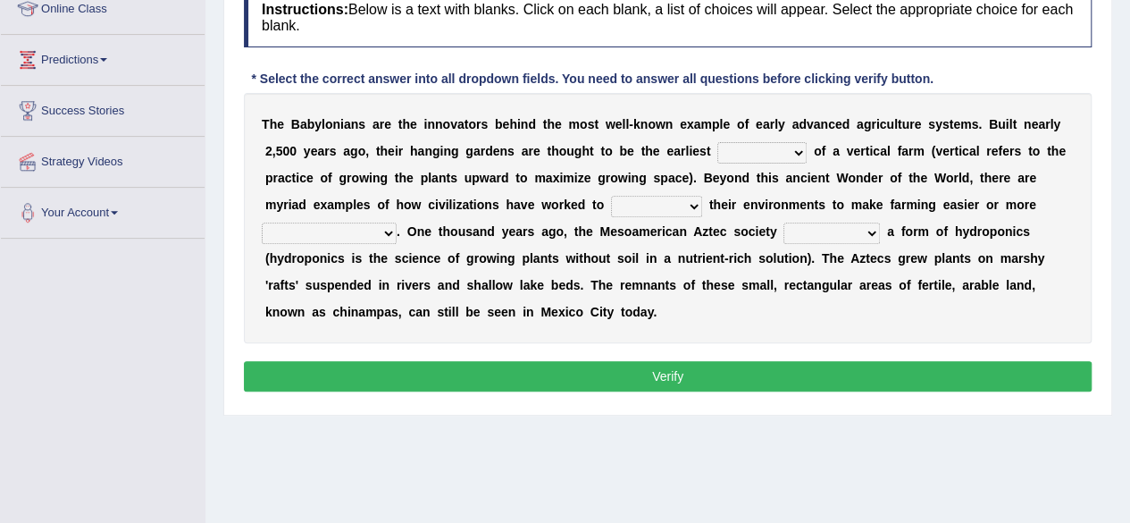
click at [797, 151] on select "prototype failure discredit protocol" at bounding box center [761, 152] width 89 height 21
select select "prototype"
click at [717, 142] on select "prototype failure discredit protocol" at bounding box center [761, 152] width 89 height 21
click at [765, 155] on select "prototype failure discredit protocol" at bounding box center [761, 152] width 89 height 21
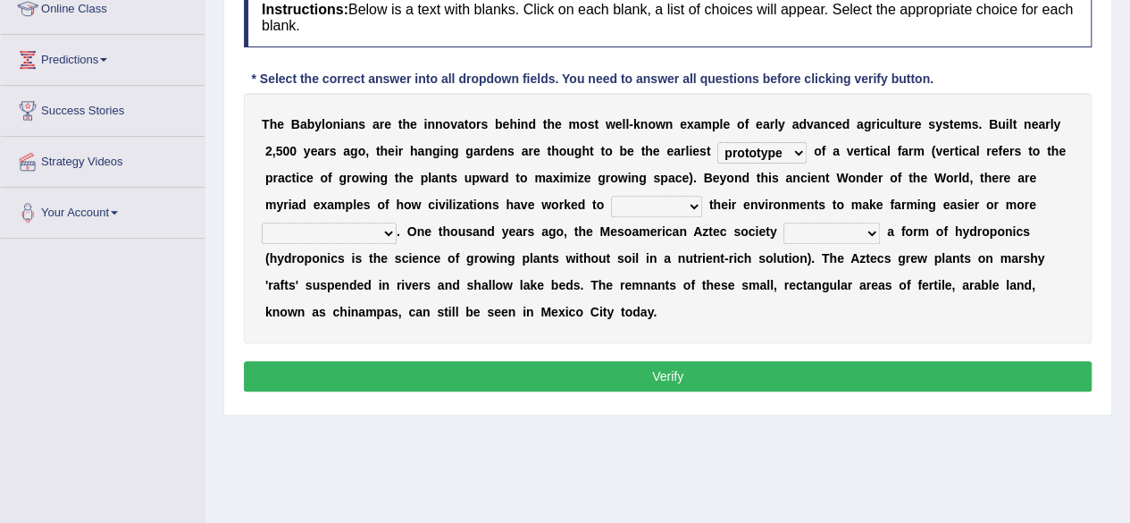
click at [686, 202] on select "manipulate escape respect disarrange" at bounding box center [656, 206] width 91 height 21
select select "respect"
click at [611, 196] on select "manipulate escape respect disarrange" at bounding box center [656, 206] width 91 height 21
click at [370, 222] on select "productive constructive connective counterproductive" at bounding box center [329, 232] width 135 height 21
select select "constructive"
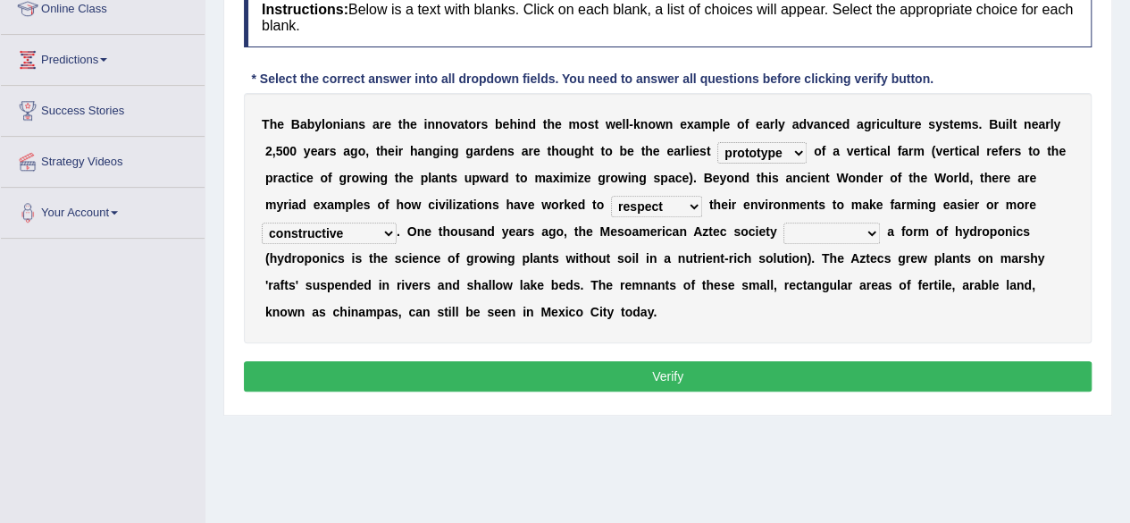
click at [262, 222] on select "productive constructive connective counterproductive" at bounding box center [329, 232] width 135 height 21
click at [844, 231] on select "domineered volunteered pioneered engineered" at bounding box center [831, 232] width 96 height 21
select select "engineered"
click at [783, 222] on select "domineered volunteered pioneered engineered" at bounding box center [831, 232] width 96 height 21
click at [592, 371] on button "Verify" at bounding box center [668, 376] width 848 height 30
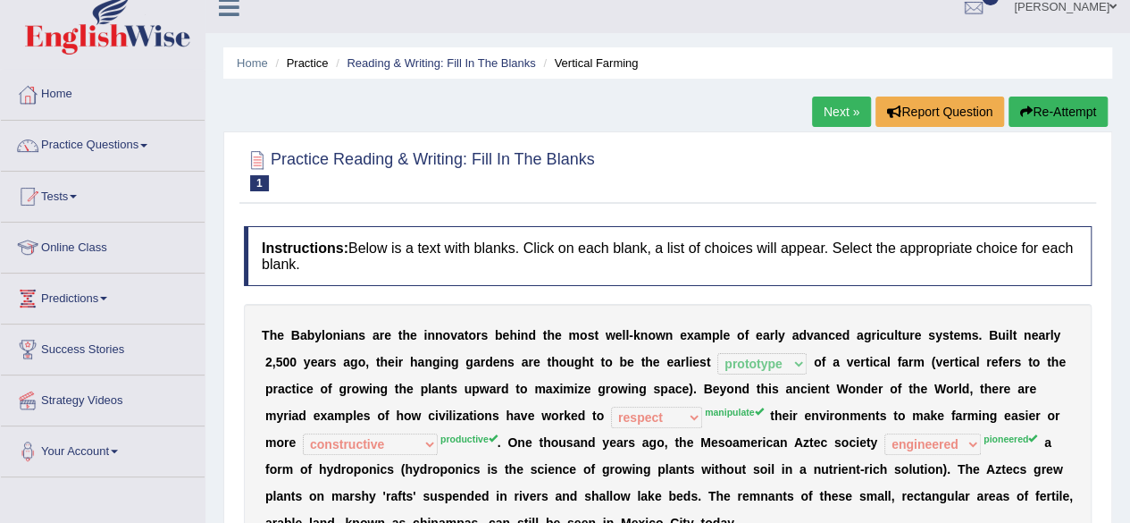
scroll to position [16, 0]
